Goal: Information Seeking & Learning: Understand process/instructions

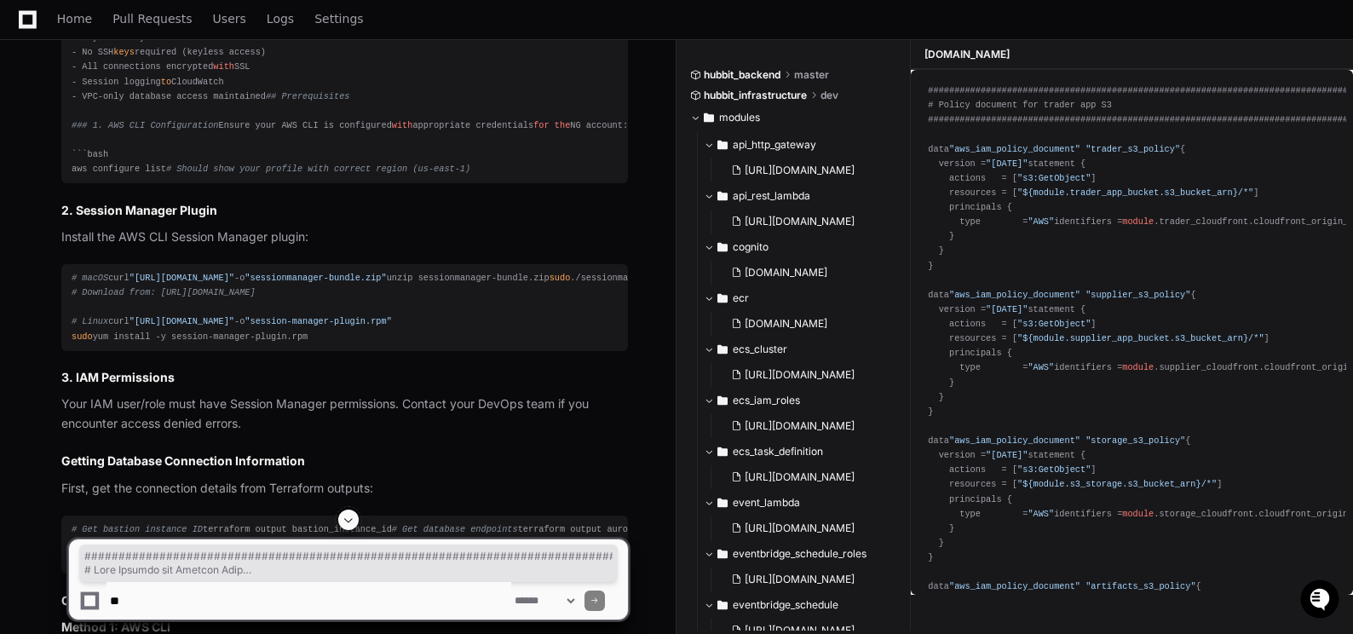
scroll to position [29422, 0]
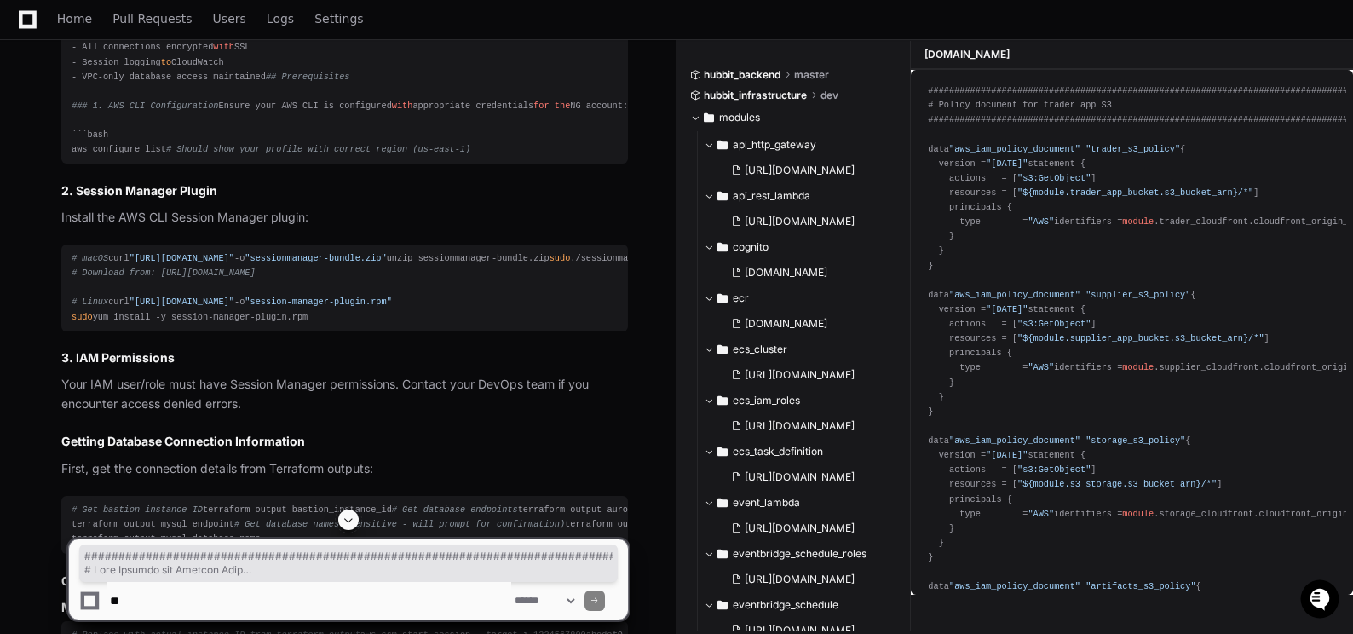
drag, startPoint x: 72, startPoint y: 295, endPoint x: 370, endPoint y: 256, distance: 299.9
copy div "###############################################################################…"
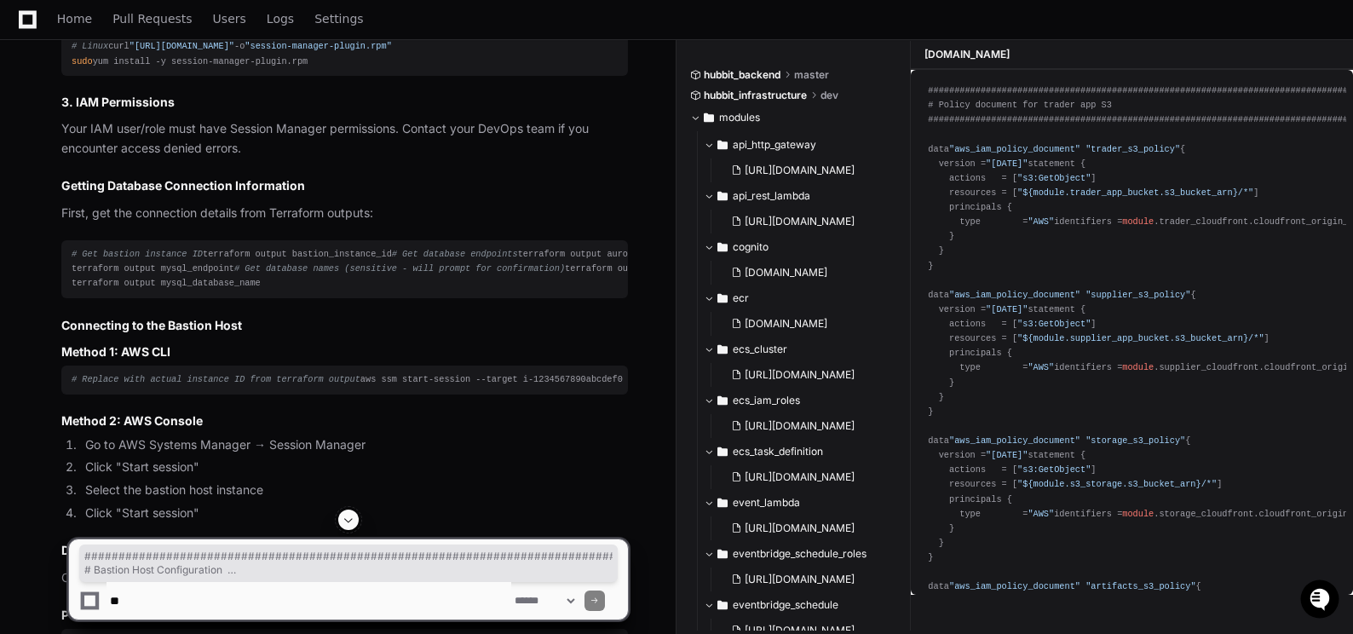
scroll to position [29848, 0]
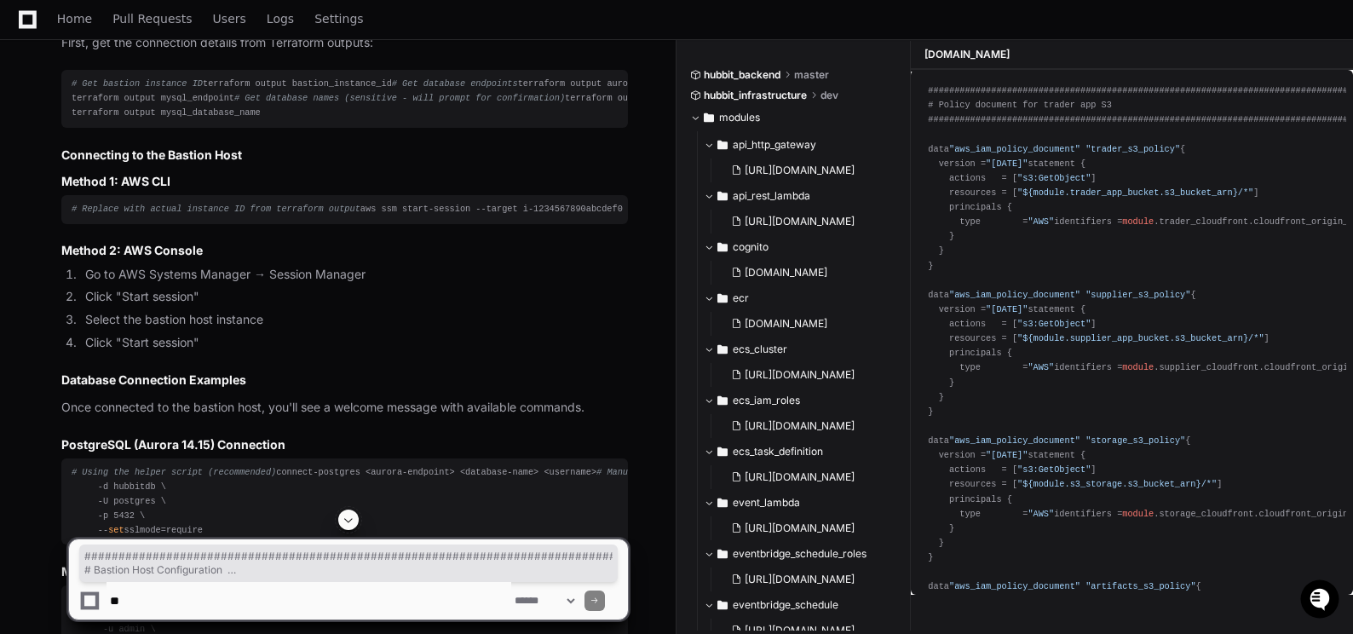
drag, startPoint x: 72, startPoint y: 113, endPoint x: 123, endPoint y: 338, distance: 230.7
copy div "###############################################################################…"
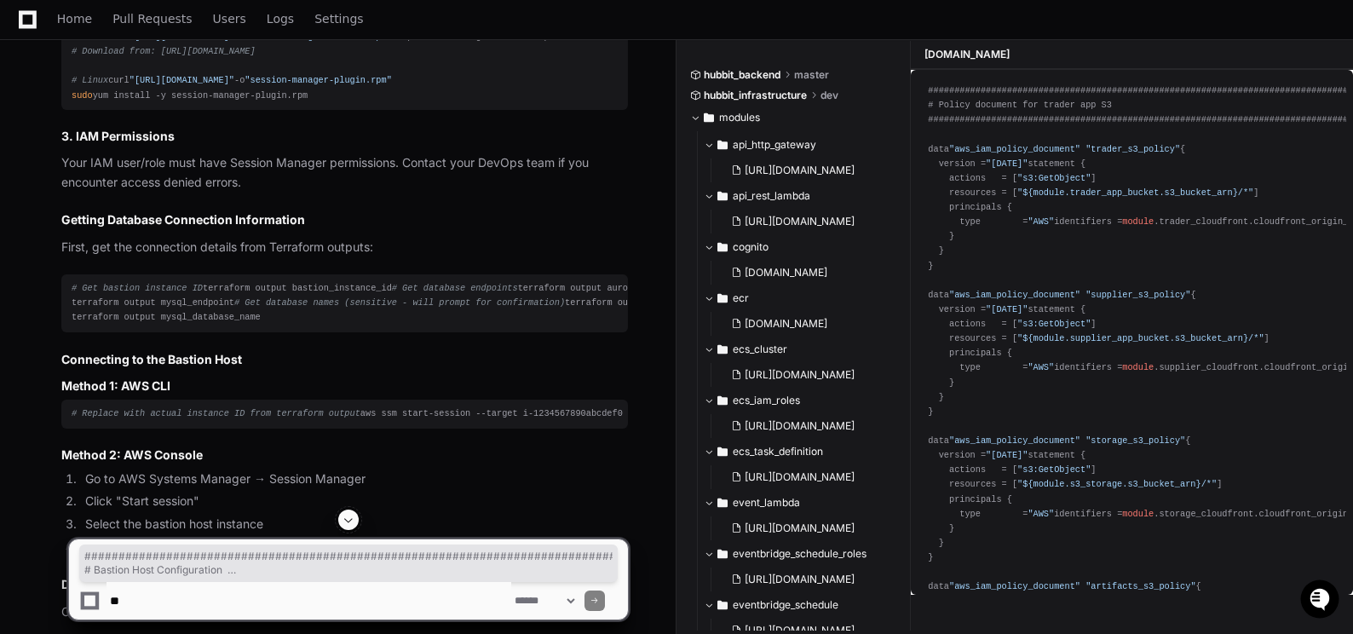
scroll to position [29763, 0]
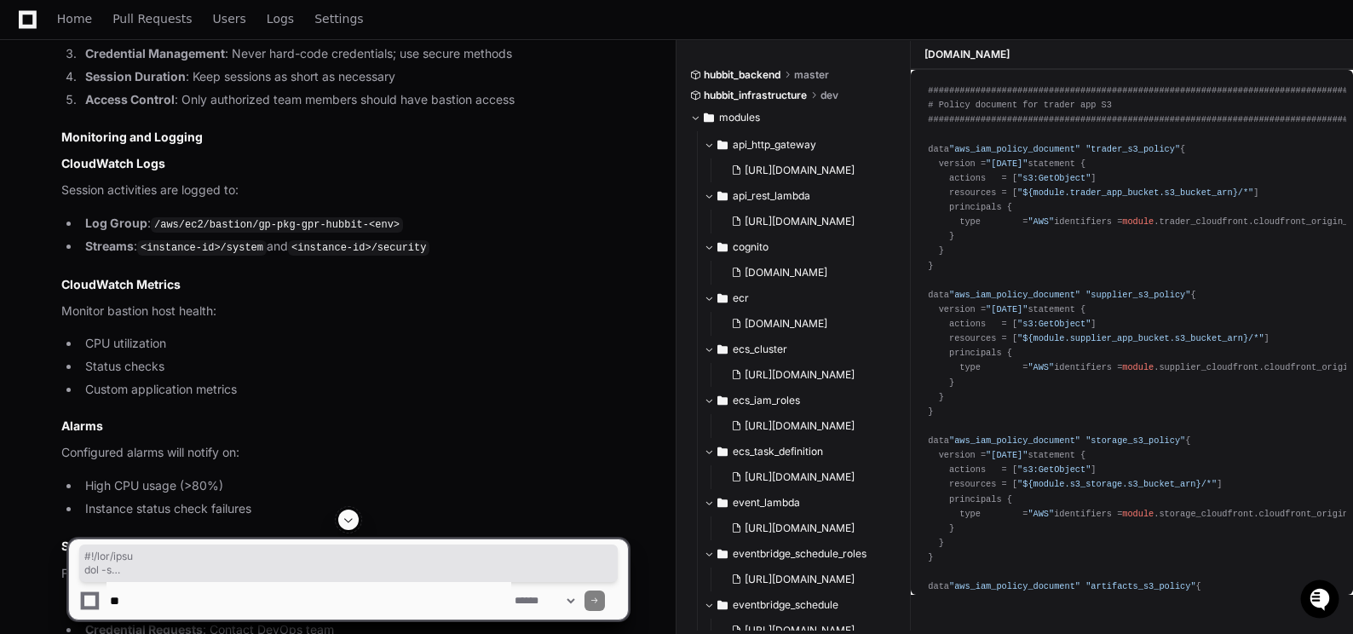
scroll to position [32830, 0]
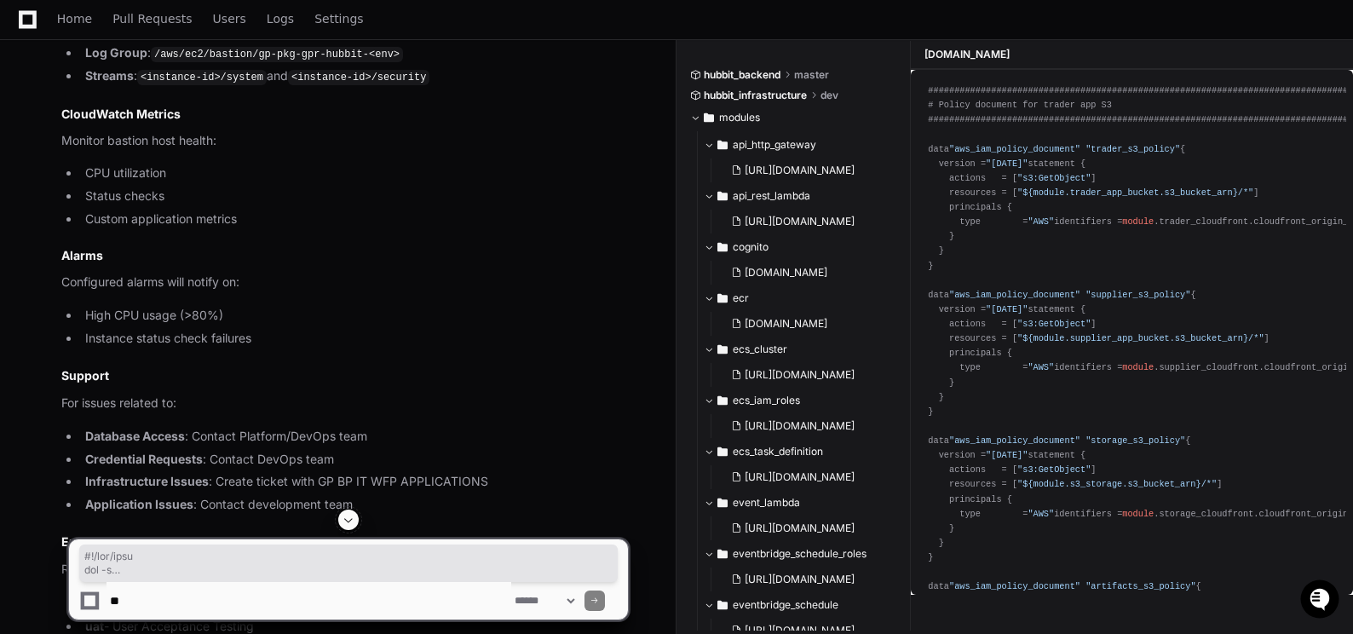
drag, startPoint x: 72, startPoint y: 308, endPoint x: 544, endPoint y: 362, distance: 475.1
copy div "#!/bin/bash set -e # Update system packages yum update -y # Install required pa…"
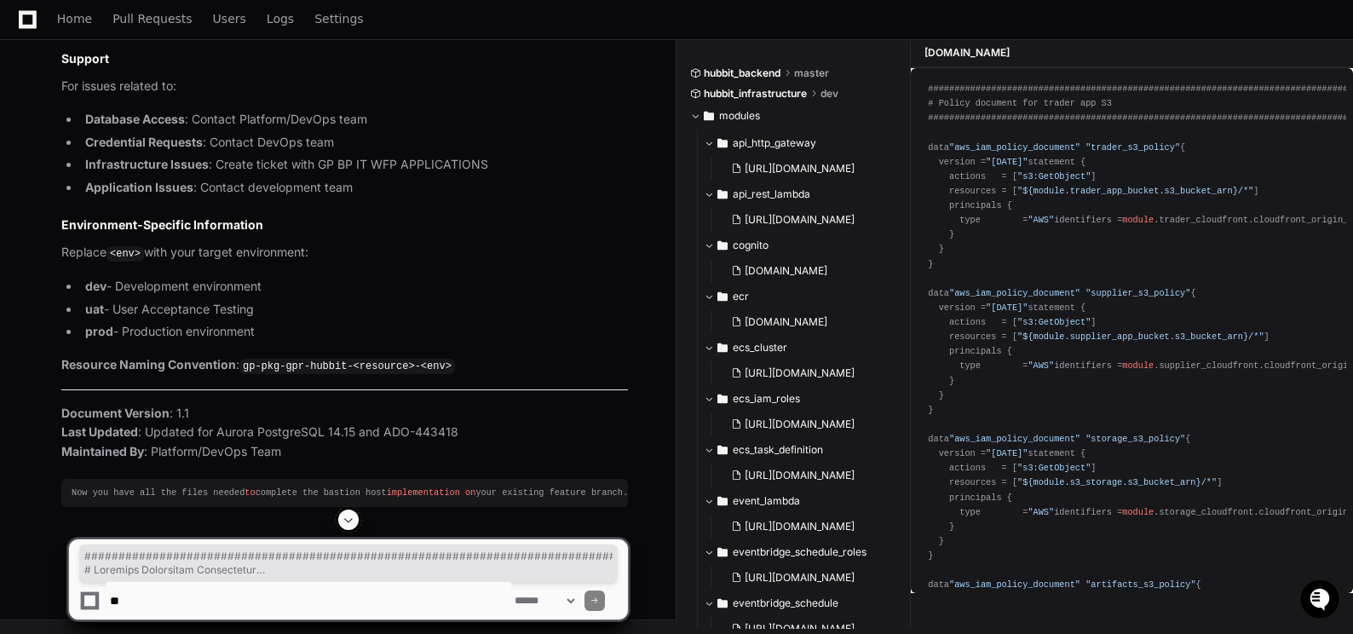
scroll to position [33853, 0]
drag, startPoint x: 72, startPoint y: 214, endPoint x: 147, endPoint y: 166, distance: 88.9
drag, startPoint x: 73, startPoint y: 245, endPoint x: 156, endPoint y: 408, distance: 183.3
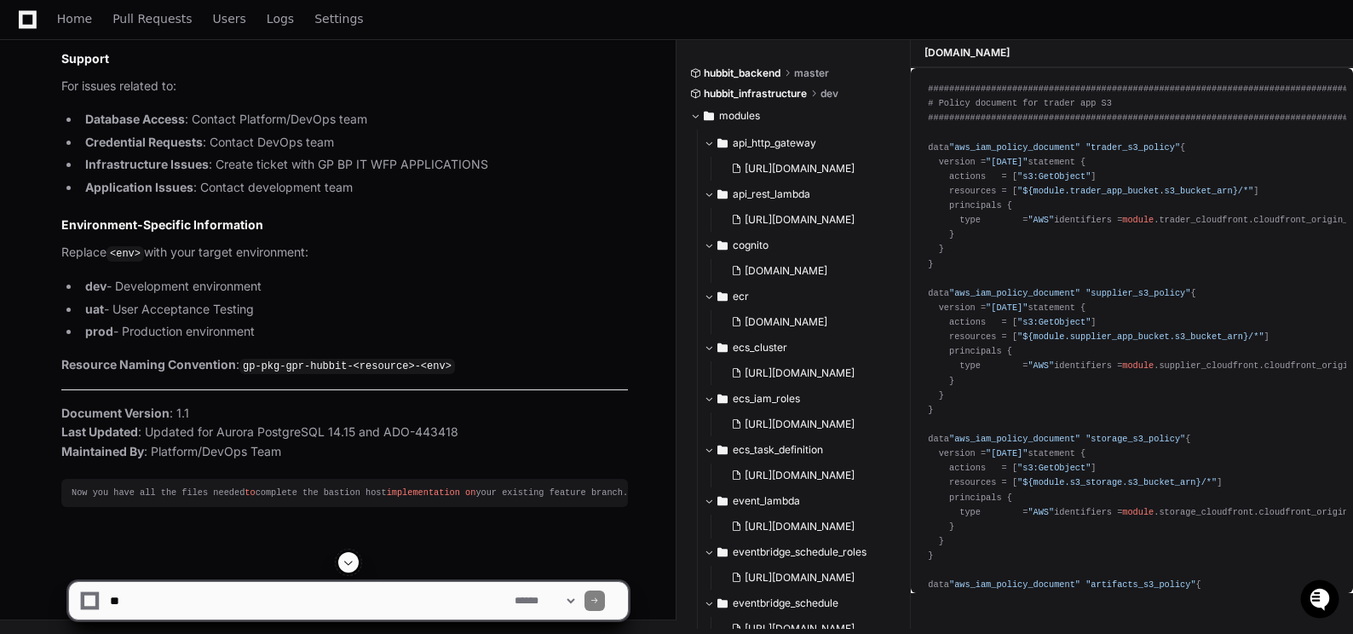
scroll to position [37431, 0]
